Goal: Find specific fact: Find specific fact

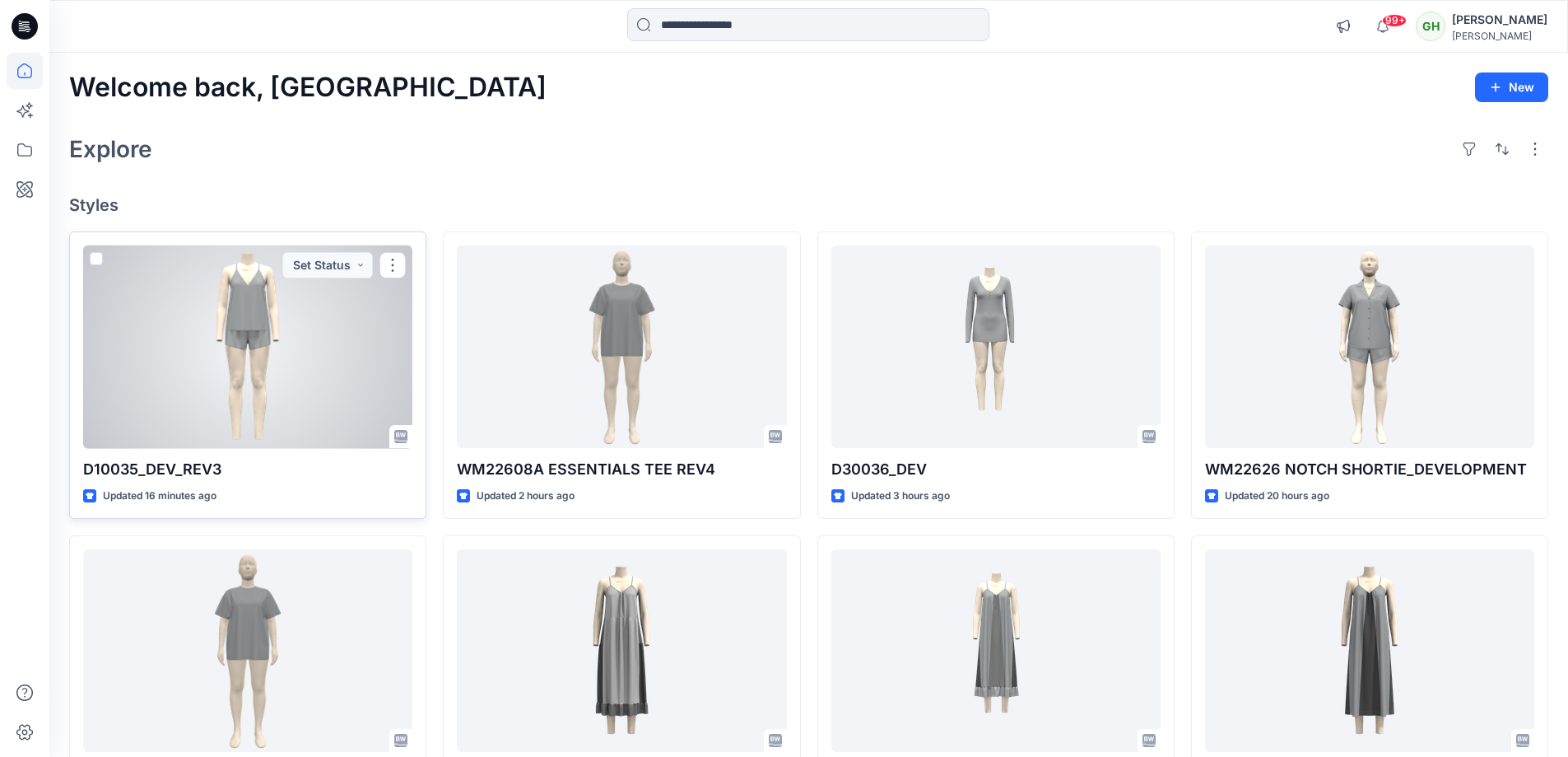
click at [300, 362] on div at bounding box center [248, 346] width 329 height 203
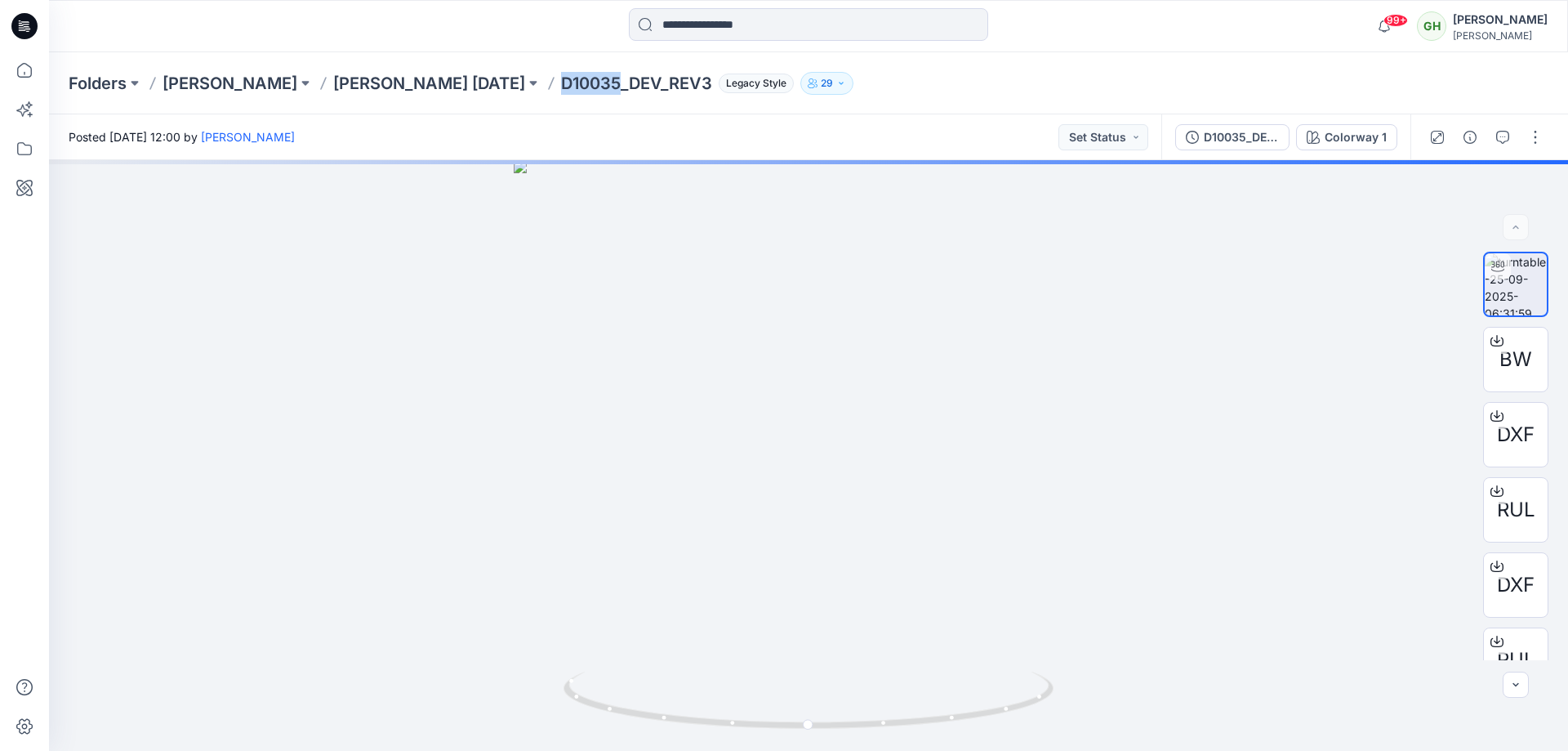
drag, startPoint x: 539, startPoint y: 80, endPoint x: 601, endPoint y: 80, distance: 62.0
click at [601, 80] on div "Folders DONNA KARAN DONNA KARAN Nov 25 D10035_DEV_REV3 Legacy Style 29" at bounding box center [745, 83] width 1353 height 22
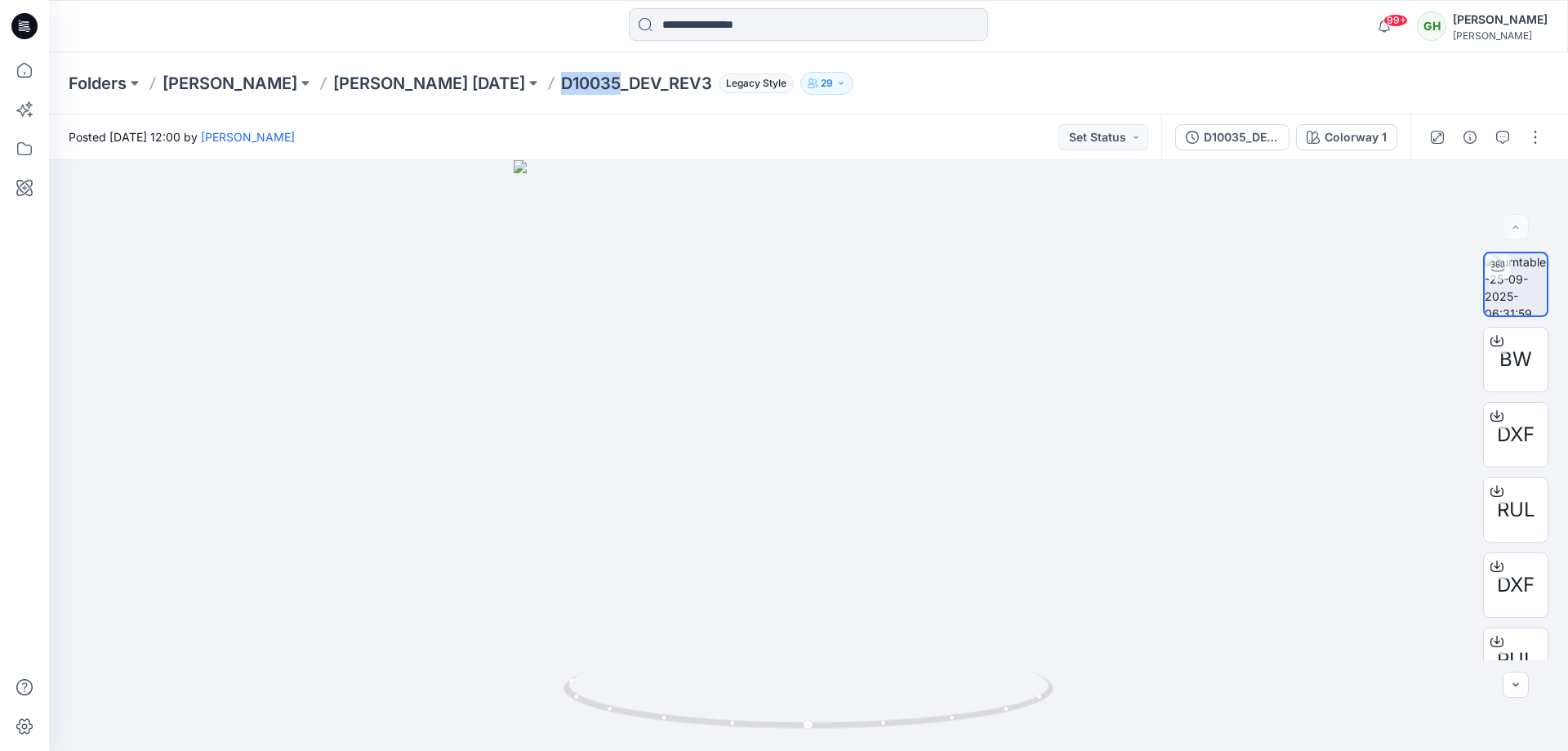
copy p "D10035"
click at [528, 132] on div "Posted Thursday, September 25, 2025 12:00 by Haresh Lary Set Status" at bounding box center [605, 137] width 1112 height 45
